Goal: Task Accomplishment & Management: Complete application form

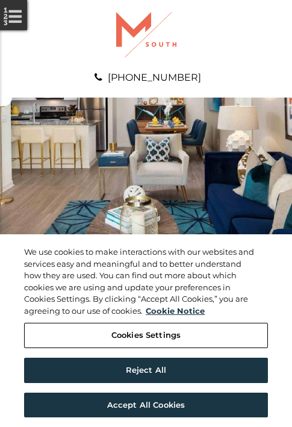
scroll to position [616, 0]
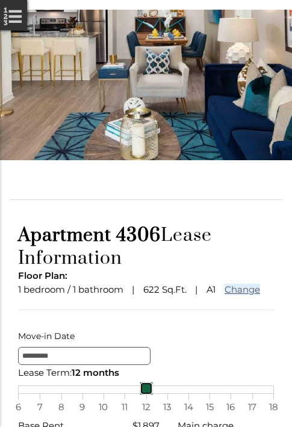
click at [146, 395] on link at bounding box center [146, 388] width 13 height 13
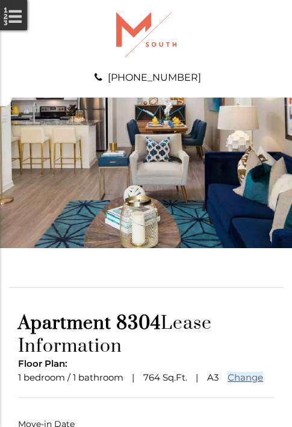
scroll to position [89, 0]
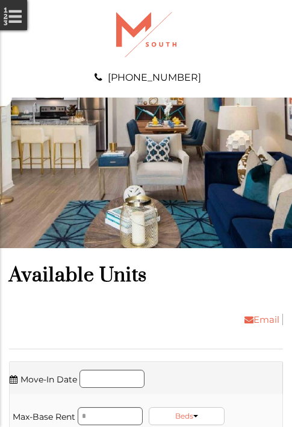
scroll to position [2414, 0]
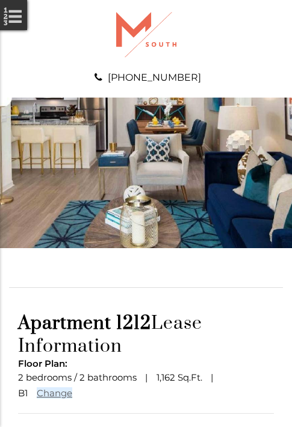
scroll to position [105, 0]
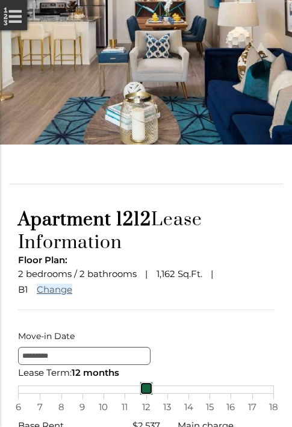
click at [146, 395] on link at bounding box center [146, 388] width 13 height 13
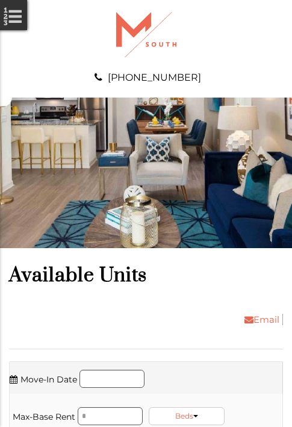
scroll to position [3185, 0]
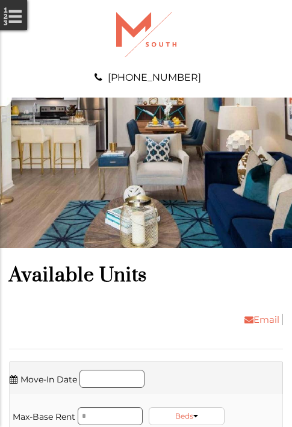
scroll to position [3596, 0]
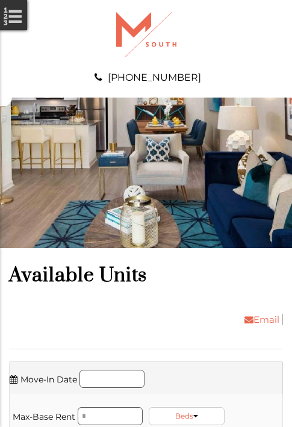
scroll to position [4084, 0]
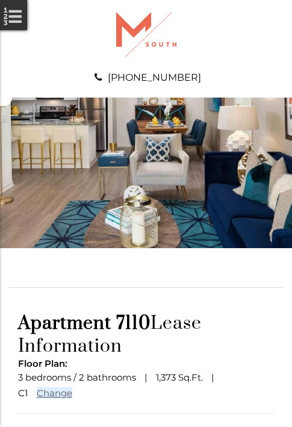
scroll to position [105, 0]
